Goal: Use online tool/utility: Utilize a website feature to perform a specific function

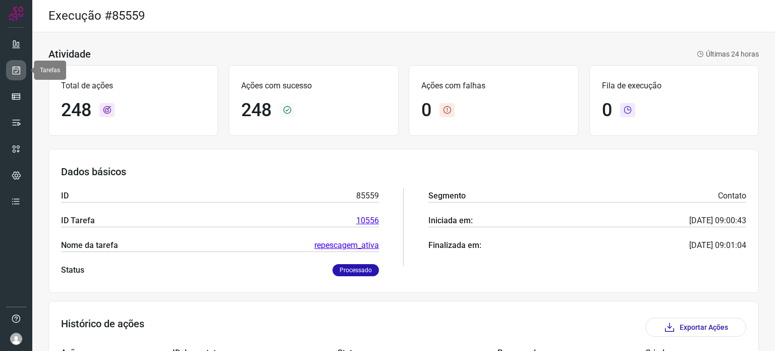
click at [17, 69] on icon at bounding box center [16, 70] width 11 height 10
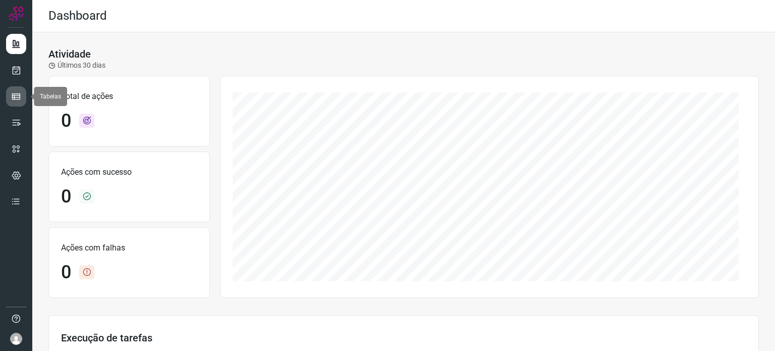
click at [10, 100] on link at bounding box center [16, 96] width 20 height 20
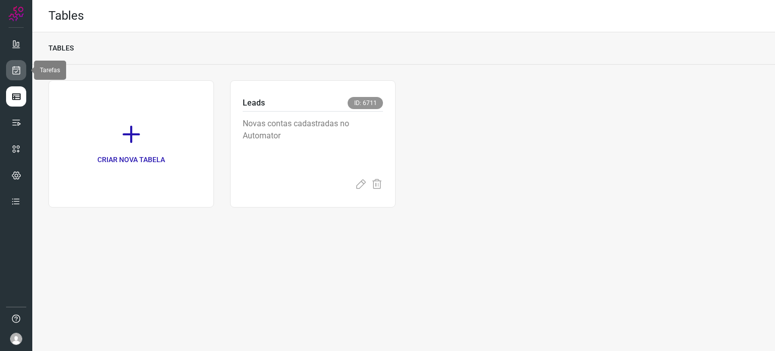
click at [10, 70] on link at bounding box center [16, 70] width 20 height 20
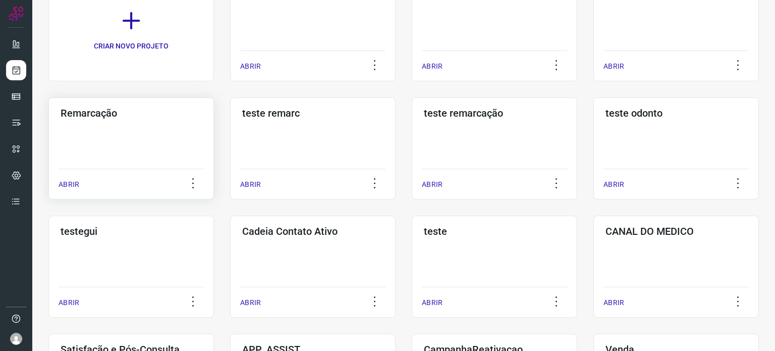
click at [140, 152] on div "Remarcação ABRIR" at bounding box center [131, 148] width 166 height 102
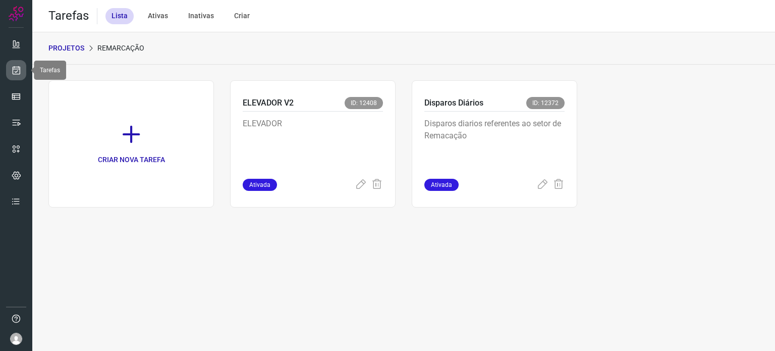
click at [13, 61] on link at bounding box center [16, 70] width 20 height 20
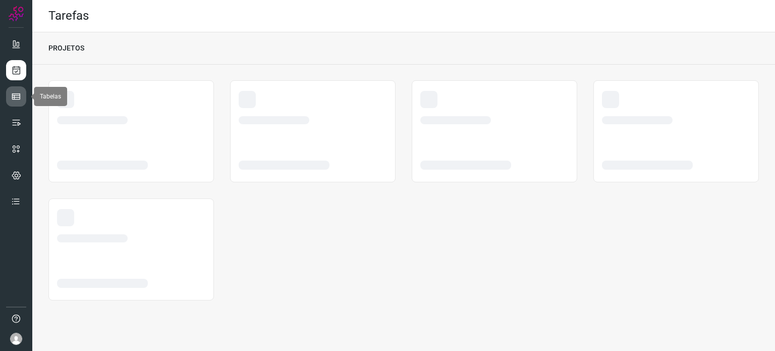
click at [24, 92] on link at bounding box center [16, 96] width 20 height 20
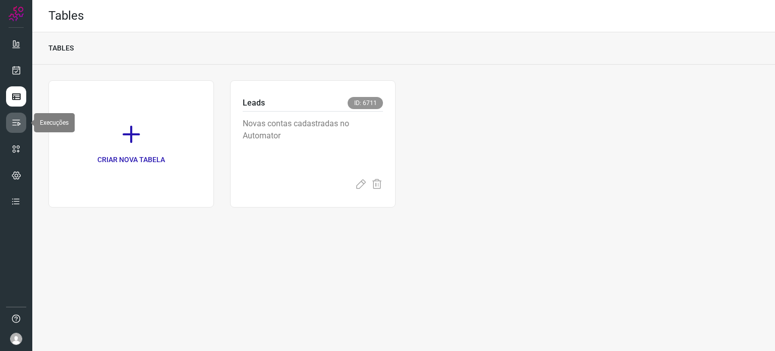
click at [13, 117] on link at bounding box center [16, 123] width 20 height 20
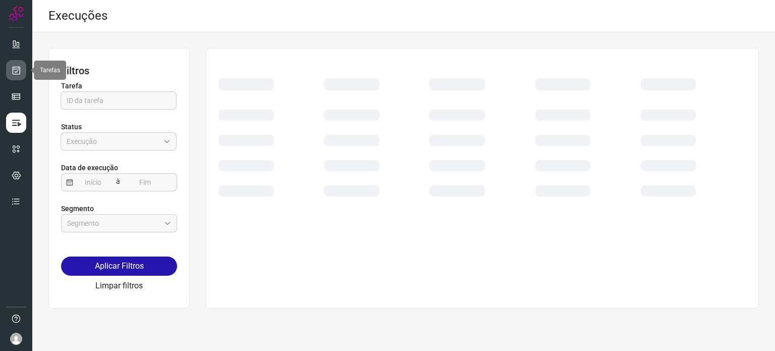
click at [24, 70] on link at bounding box center [16, 70] width 20 height 20
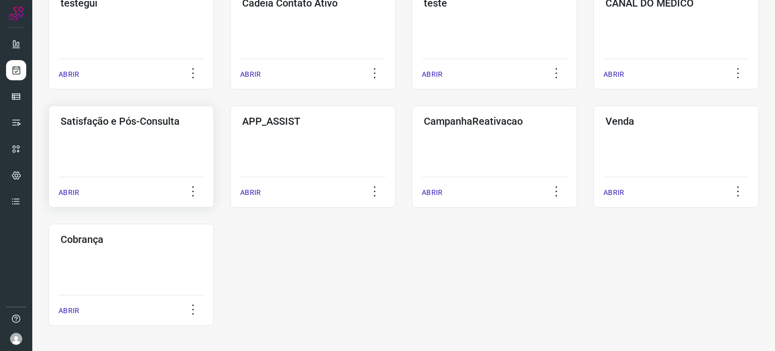
click at [152, 163] on div "Satisfação e Pós-Consulta ABRIR" at bounding box center [131, 157] width 166 height 102
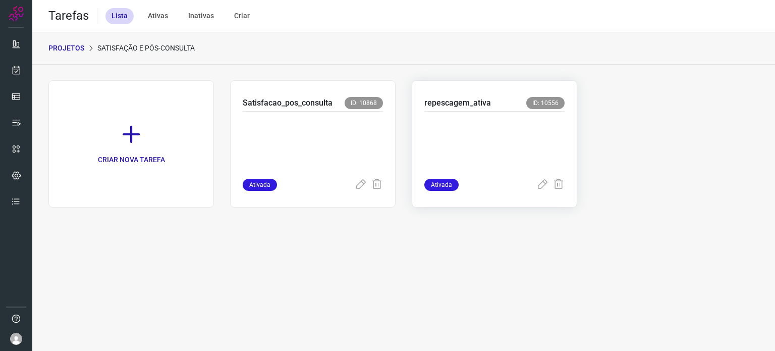
click at [480, 120] on p at bounding box center [495, 143] width 140 height 50
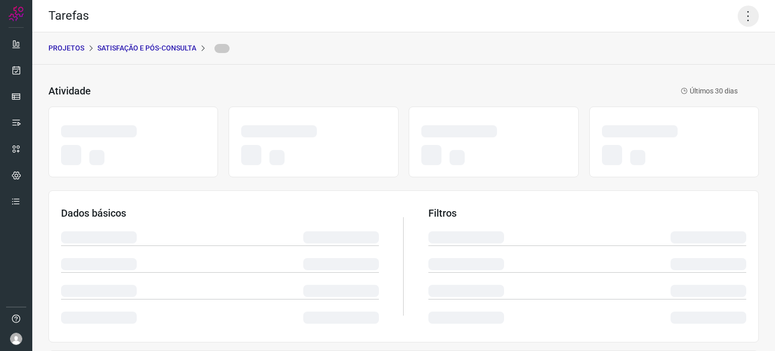
click at [741, 15] on icon at bounding box center [748, 16] width 21 height 21
click at [748, 20] on icon at bounding box center [748, 16] width 21 height 21
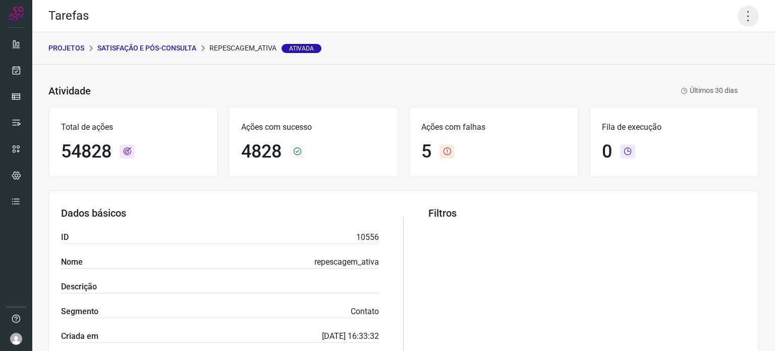
click at [745, 11] on icon at bounding box center [748, 16] width 21 height 21
click at [685, 68] on li "Executar" at bounding box center [705, 66] width 92 height 16
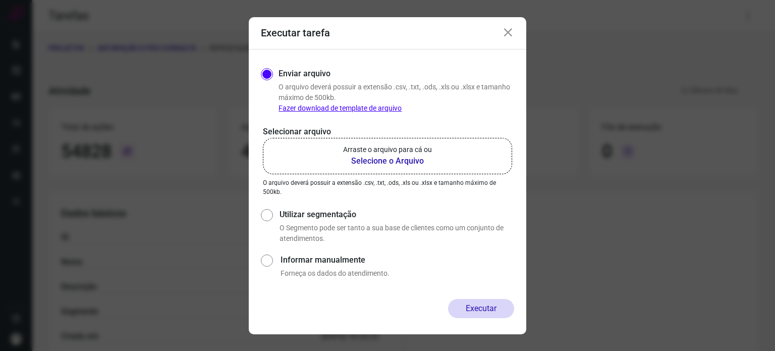
click at [416, 156] on b "Selecione o Arquivo" at bounding box center [387, 161] width 89 height 12
click at [0, 0] on input "Arraste o arquivo para cá ou Selecione o Arquivo" at bounding box center [0, 0] width 0 height 0
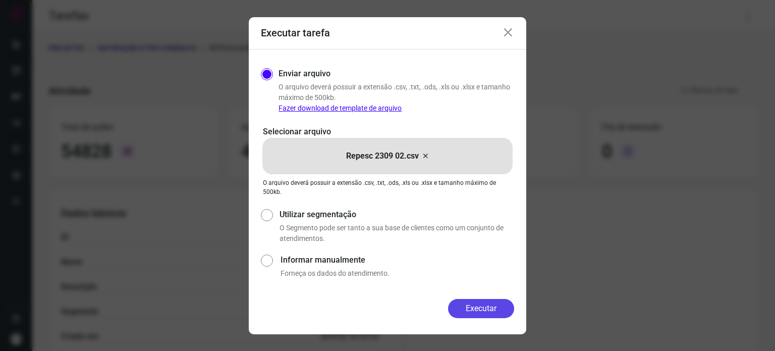
click at [487, 307] on button "Executar" at bounding box center [481, 308] width 66 height 19
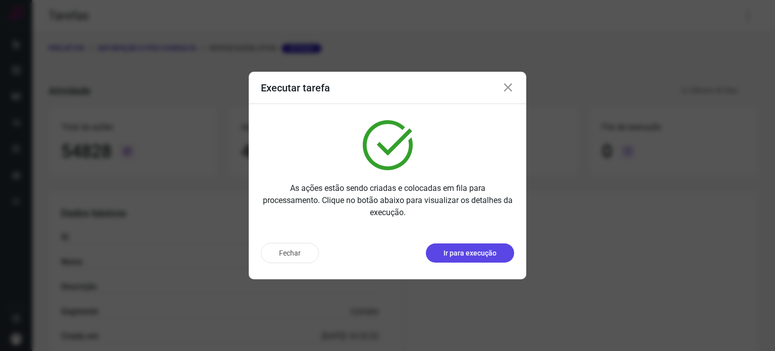
click at [456, 260] on button "Ir para execução" at bounding box center [470, 252] width 88 height 19
